Goal: Transaction & Acquisition: Book appointment/travel/reservation

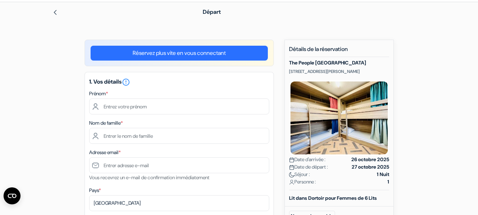
scroll to position [22, 0]
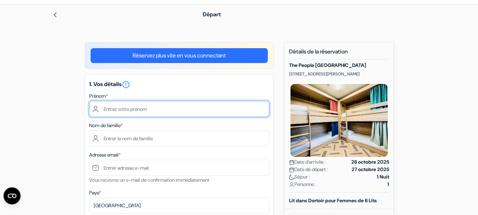
click at [140, 104] on input "text" at bounding box center [179, 109] width 180 height 16
type input "[PERSON_NAME]"
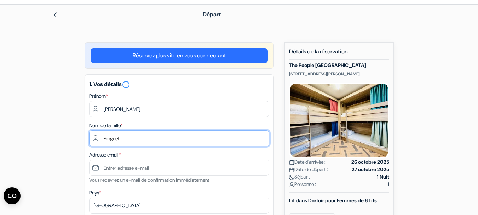
type input "Pinguet"
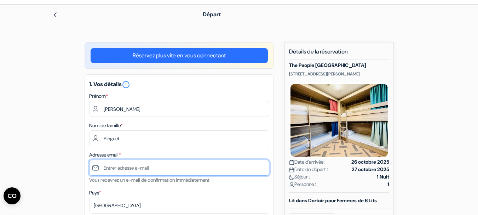
click at [124, 168] on input "text" at bounding box center [179, 167] width 180 height 16
type input "[PERSON_NAME][EMAIL_ADDRESS][DOMAIN_NAME]"
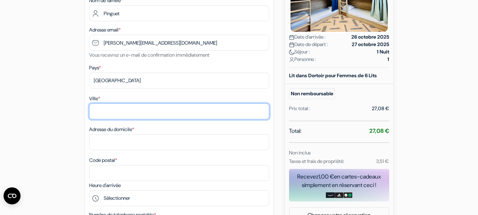
scroll to position [151, 0]
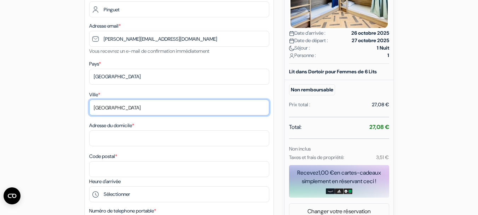
type input "[GEOGRAPHIC_DATA]"
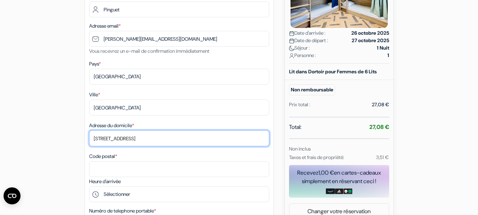
type input "[STREET_ADDRESS]"
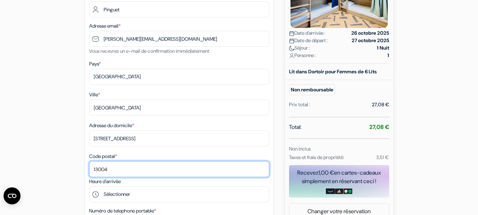
type input "13004"
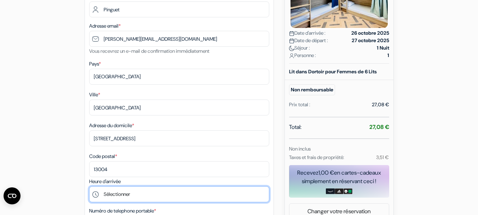
click at [119, 195] on select "Sélectionner 15:00 16:00 17:00 18:00 19:00 20:00 21:00 22:00" at bounding box center [179, 194] width 180 height 16
select select "15"
click at [89, 186] on select "Sélectionner 15:00 16:00 17:00 18:00 19:00 20:00 21:00 22:00" at bounding box center [179, 194] width 180 height 16
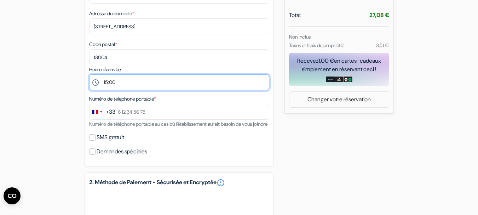
scroll to position [263, 0]
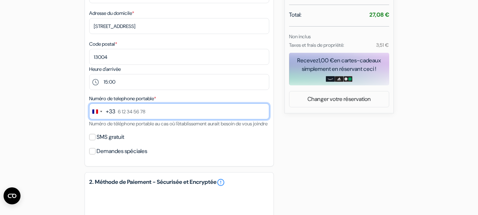
click at [128, 109] on input "text" at bounding box center [179, 111] width 180 height 16
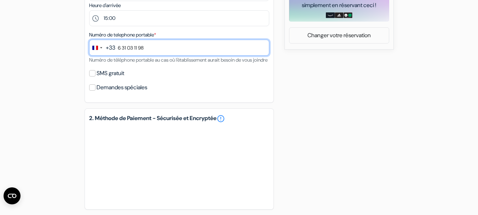
scroll to position [328, 0]
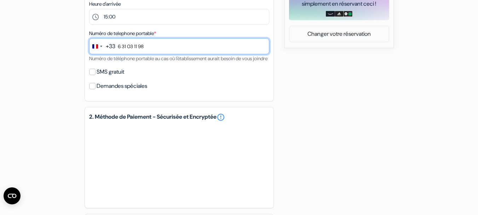
type input "6 31 03 11 98"
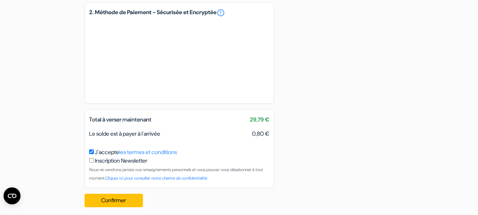
scroll to position [446, 0]
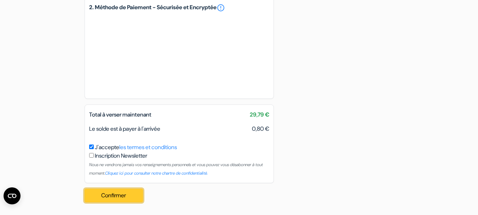
click at [133, 195] on button "Confirmer Loading..." at bounding box center [114, 194] width 59 height 13
